Goal: Task Accomplishment & Management: Use online tool/utility

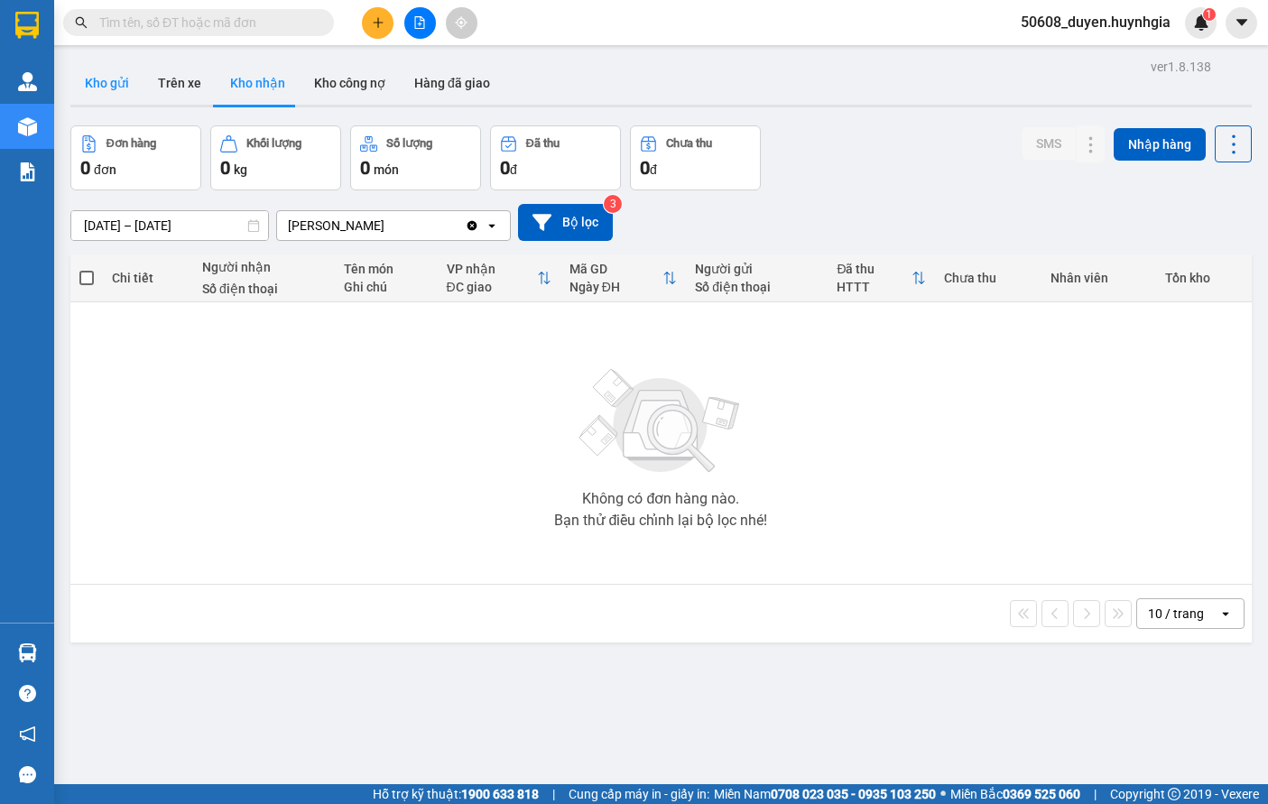
click at [105, 86] on button "Kho gửi" at bounding box center [106, 82] width 73 height 43
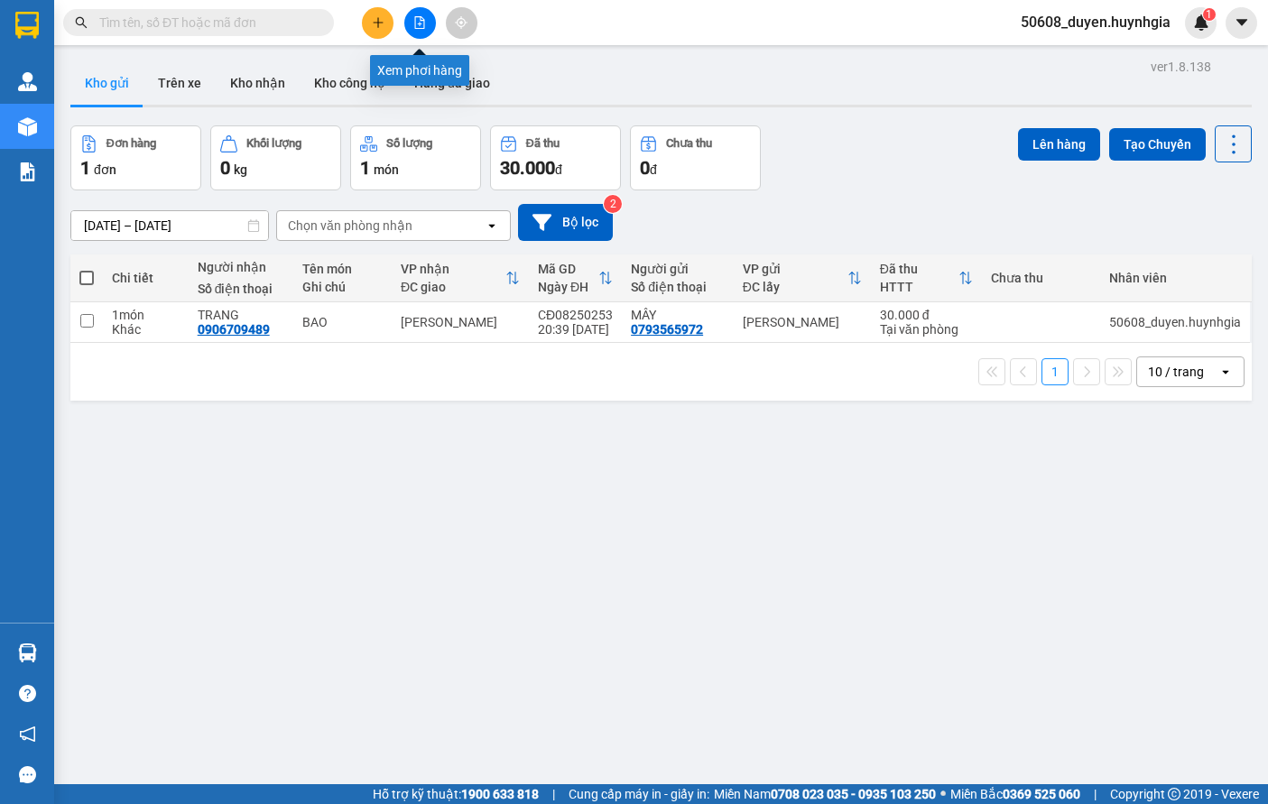
click at [416, 28] on icon "file-add" at bounding box center [420, 22] width 10 height 13
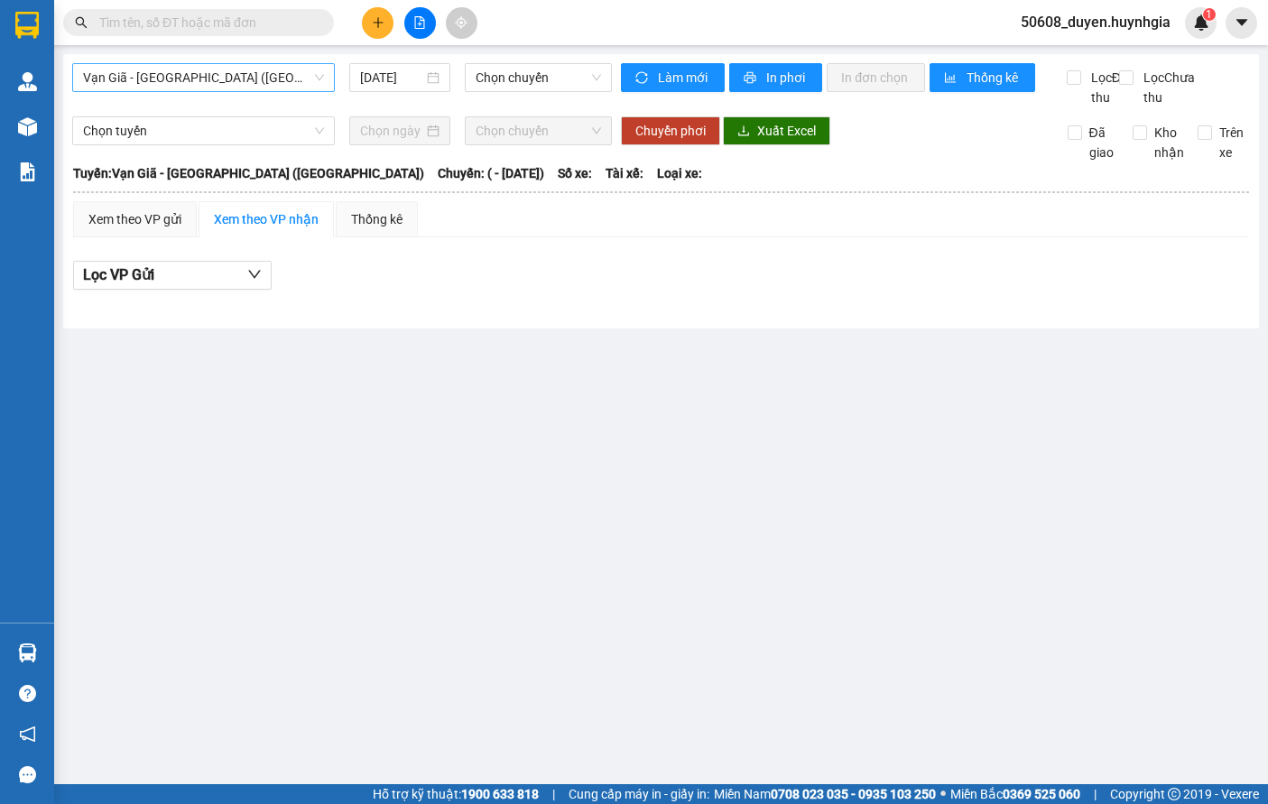
click at [301, 78] on span "Vạn Giã - Sài Gòn (Hàng hóa)" at bounding box center [203, 77] width 241 height 27
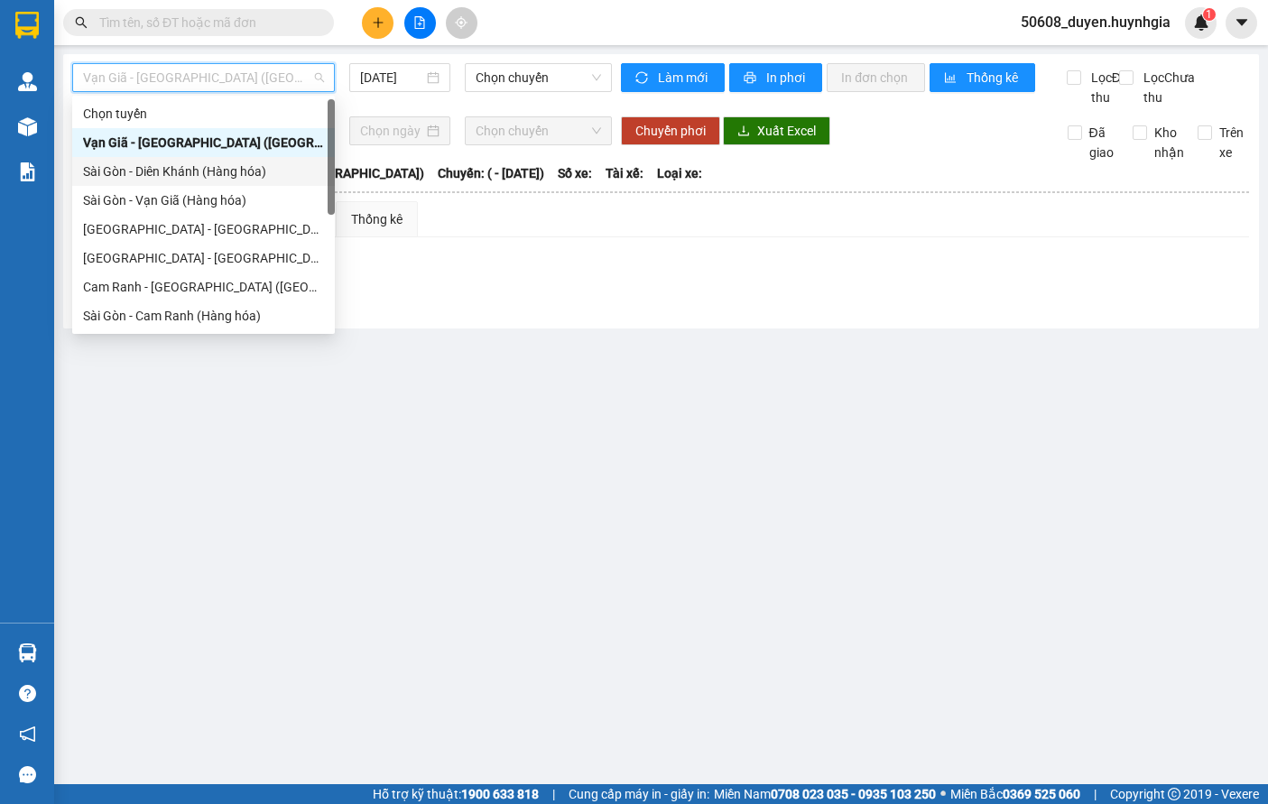
scroll to position [92, 0]
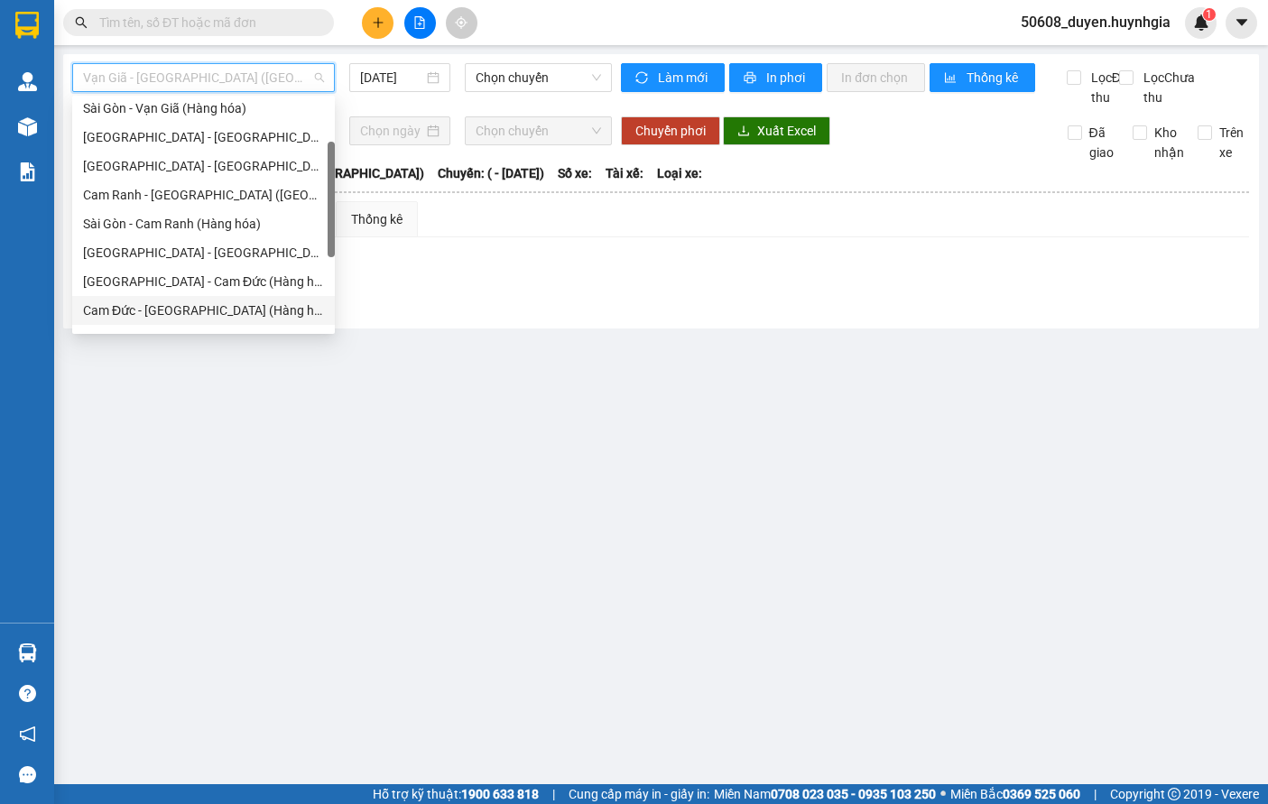
click at [201, 305] on div "Cam Đức - Sài Gòn (Hàng hóa)" at bounding box center [203, 310] width 241 height 20
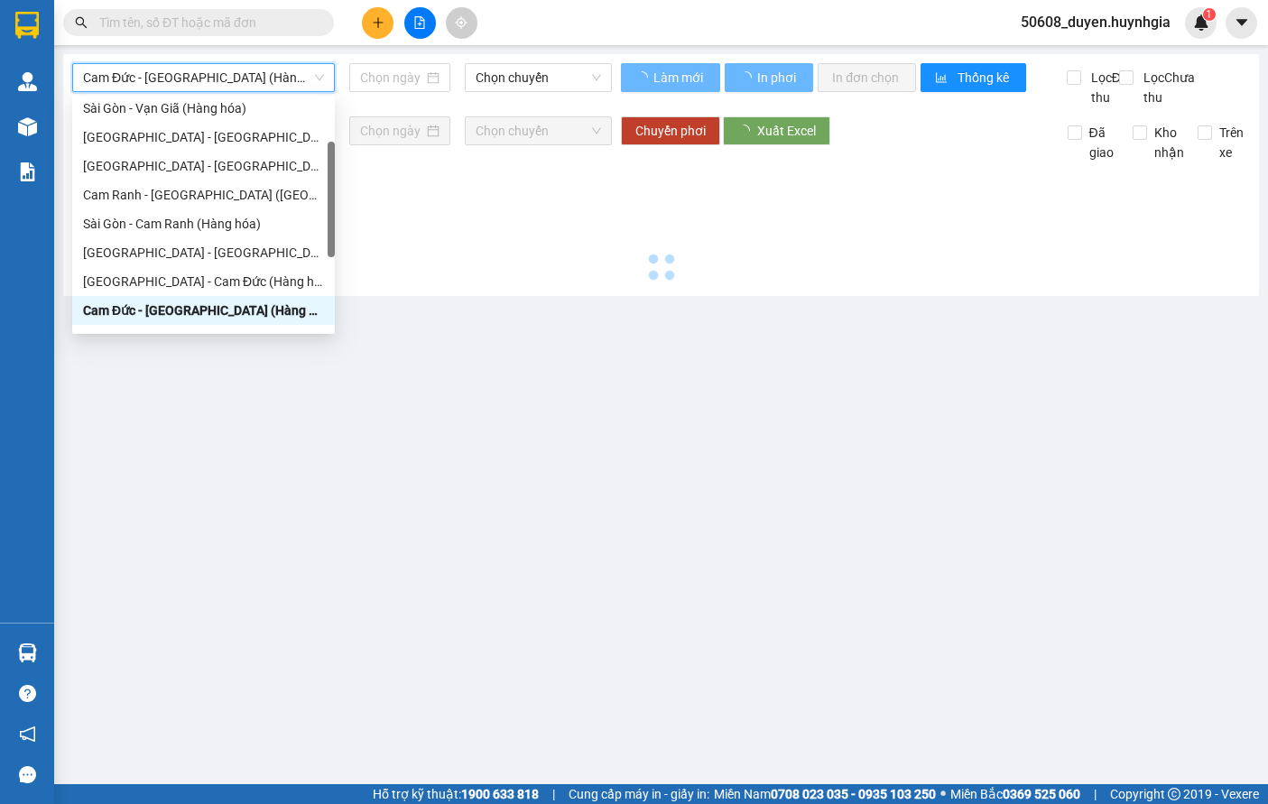
type input "12/08/2025"
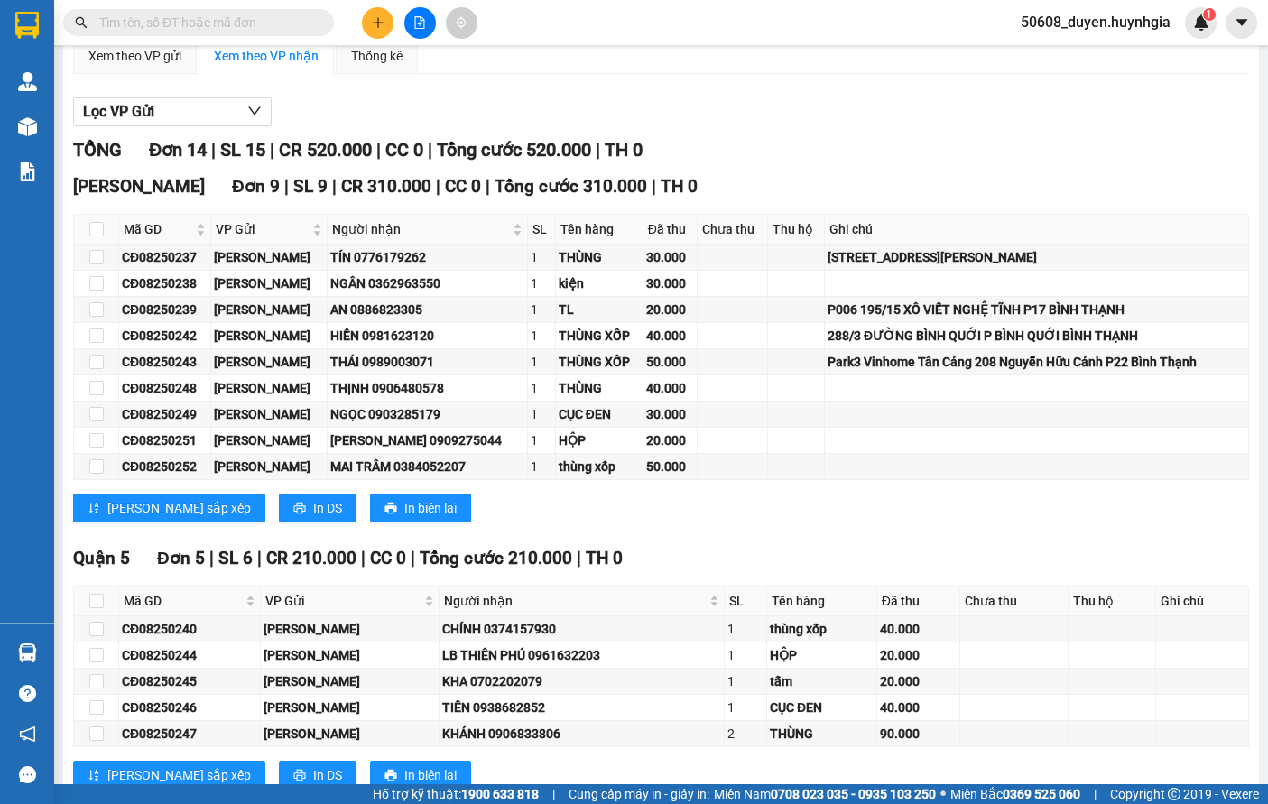
scroll to position [239, 0]
